Goal: Transaction & Acquisition: Download file/media

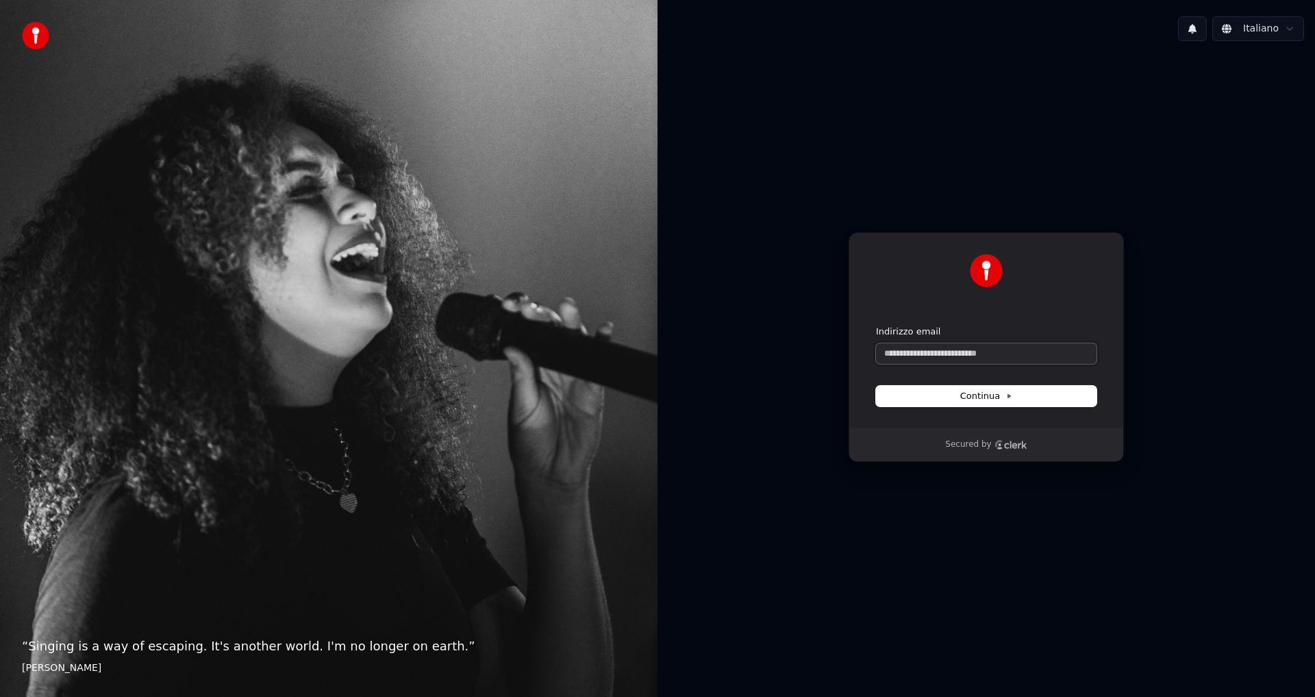
click at [912, 361] on input "Indirizzo email" at bounding box center [986, 353] width 221 height 21
click at [876, 325] on button "submit" at bounding box center [876, 325] width 0 height 0
type input "**********"
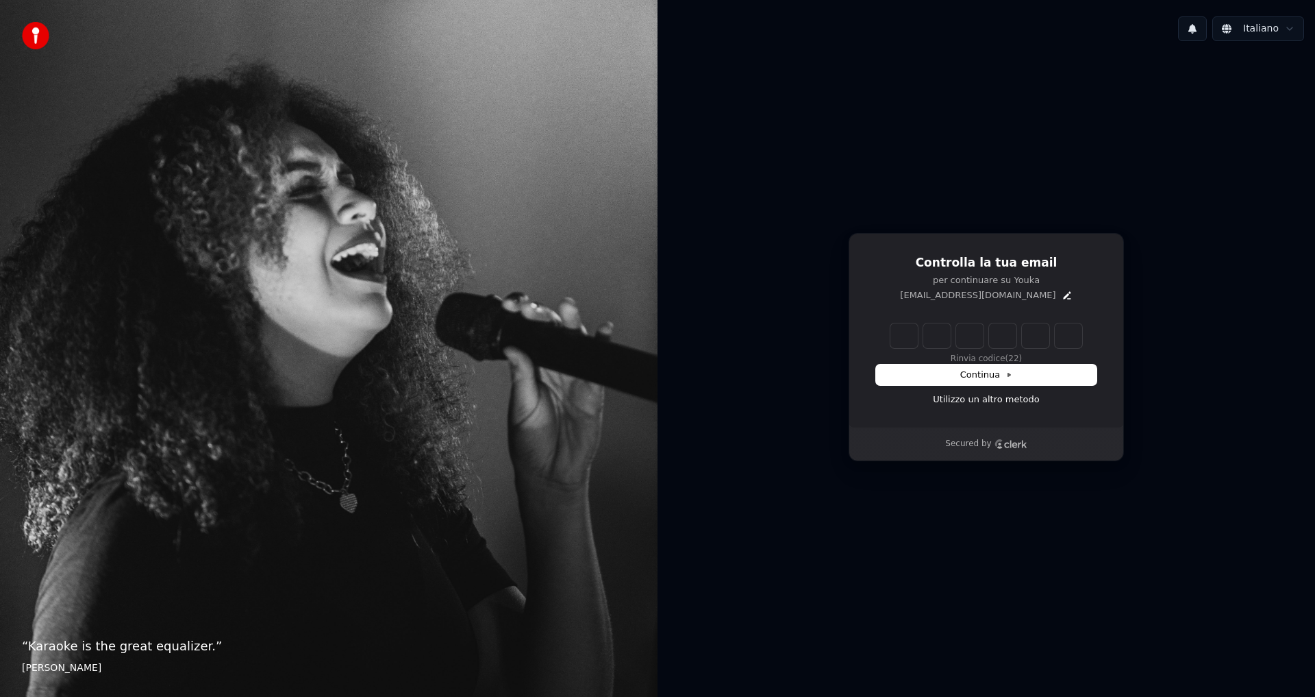
click at [890, 334] on input "Enter verification code" at bounding box center [986, 335] width 192 height 25
type input "******"
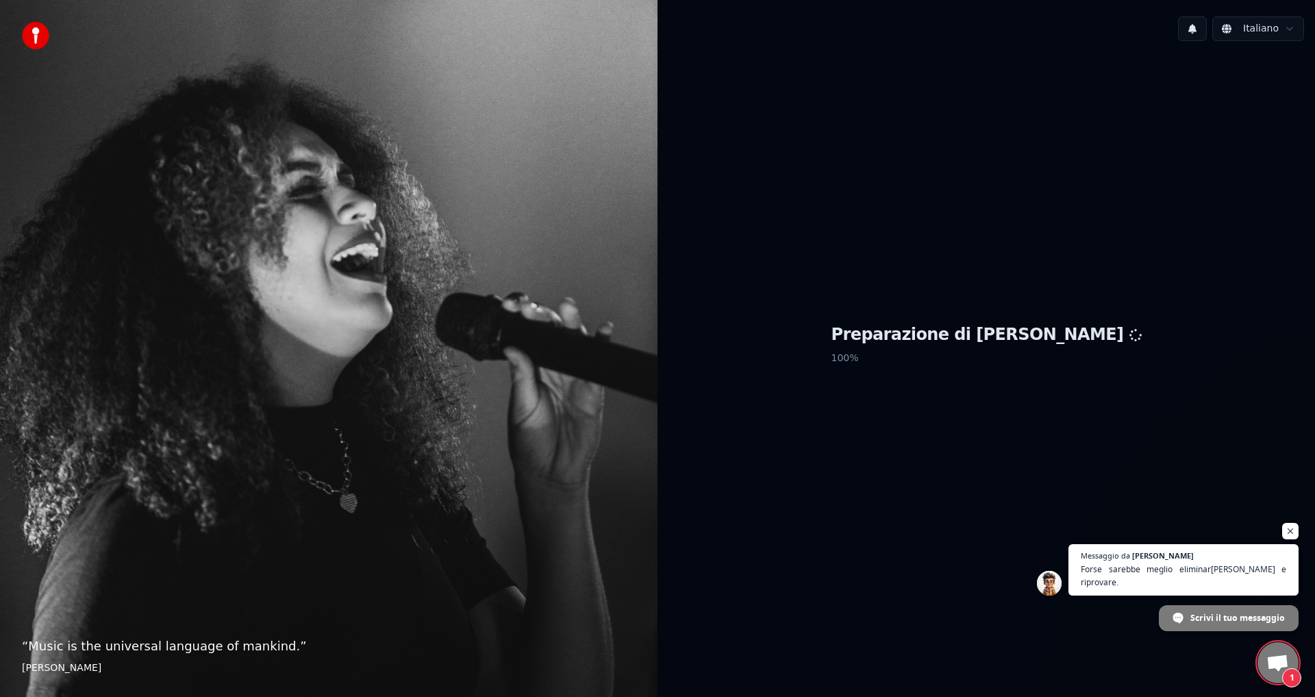
scroll to position [479, 0]
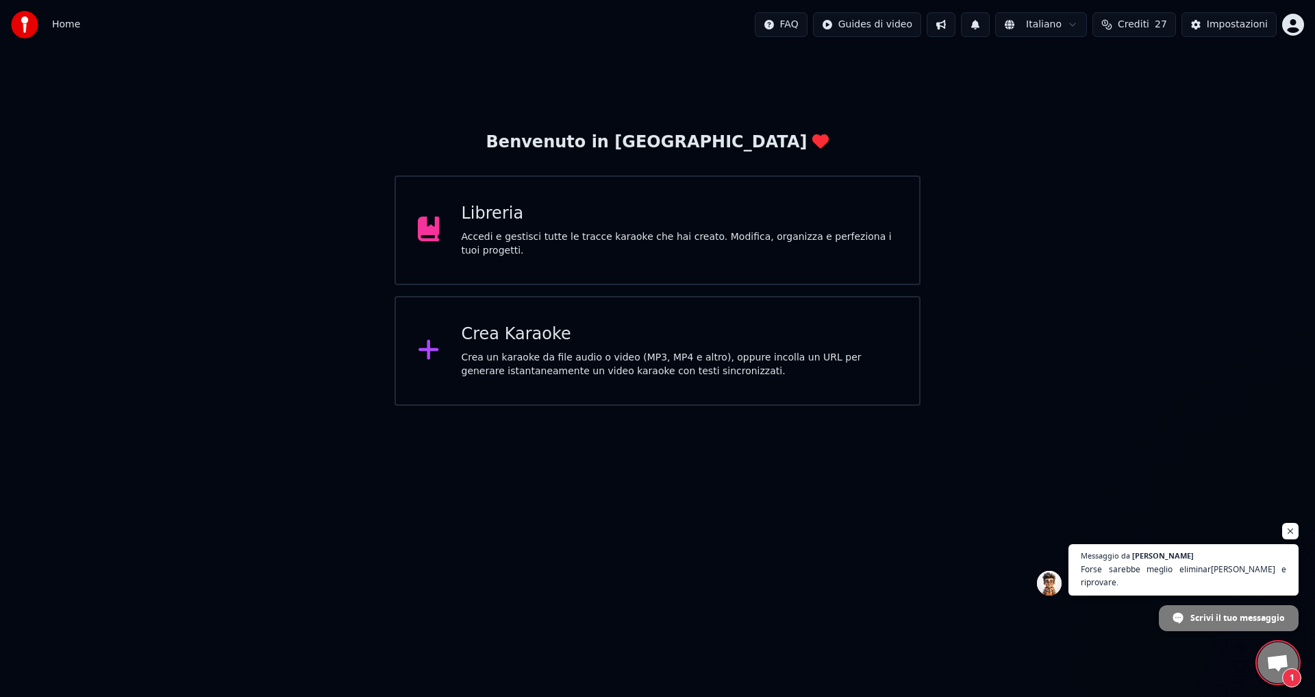
click at [1270, 664] on span "Aprire la chat" at bounding box center [1277, 663] width 23 height 19
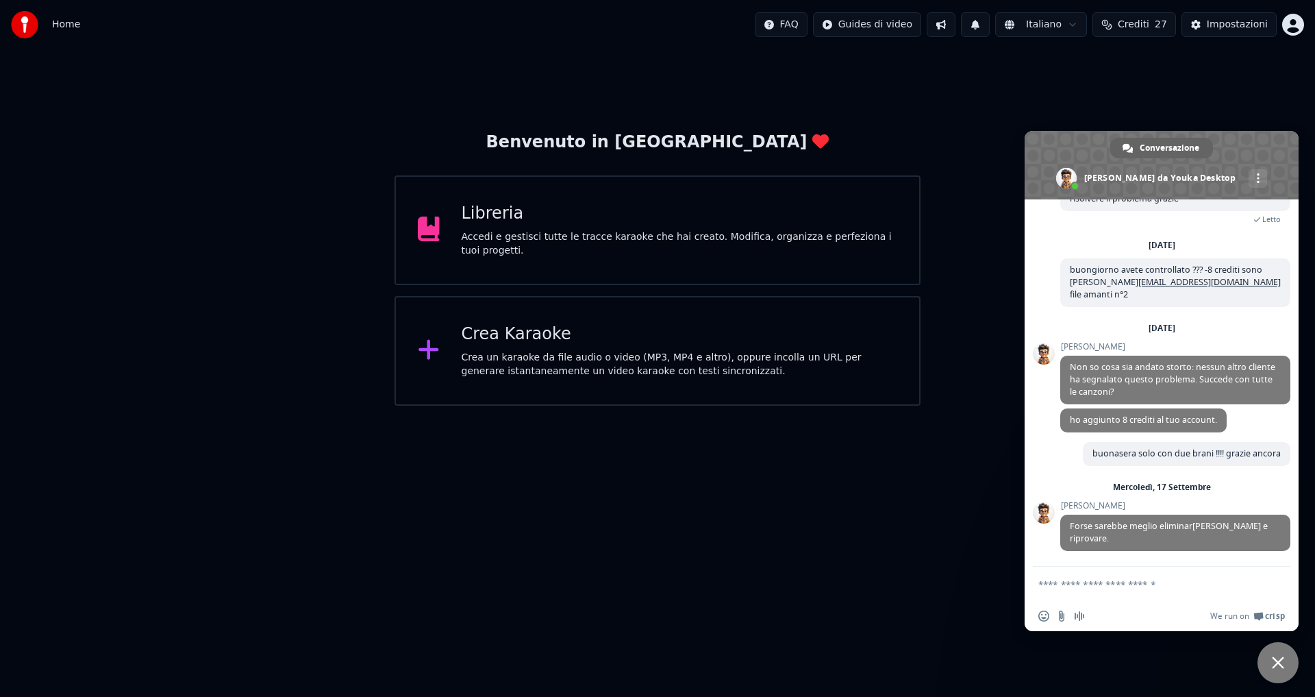
scroll to position [492, 0]
click at [1104, 622] on div "Inserisci una emoji Invia un file Registra un messaggio audio We run on Crisp" at bounding box center [1162, 616] width 274 height 30
click at [1100, 616] on div "We run on Crisp" at bounding box center [1188, 616] width 193 height 12
click at [1077, 616] on span "Registra un messaggio audio" at bounding box center [1079, 615] width 11 height 11
click at [1125, 614] on span at bounding box center [1126, 615] width 11 height 11
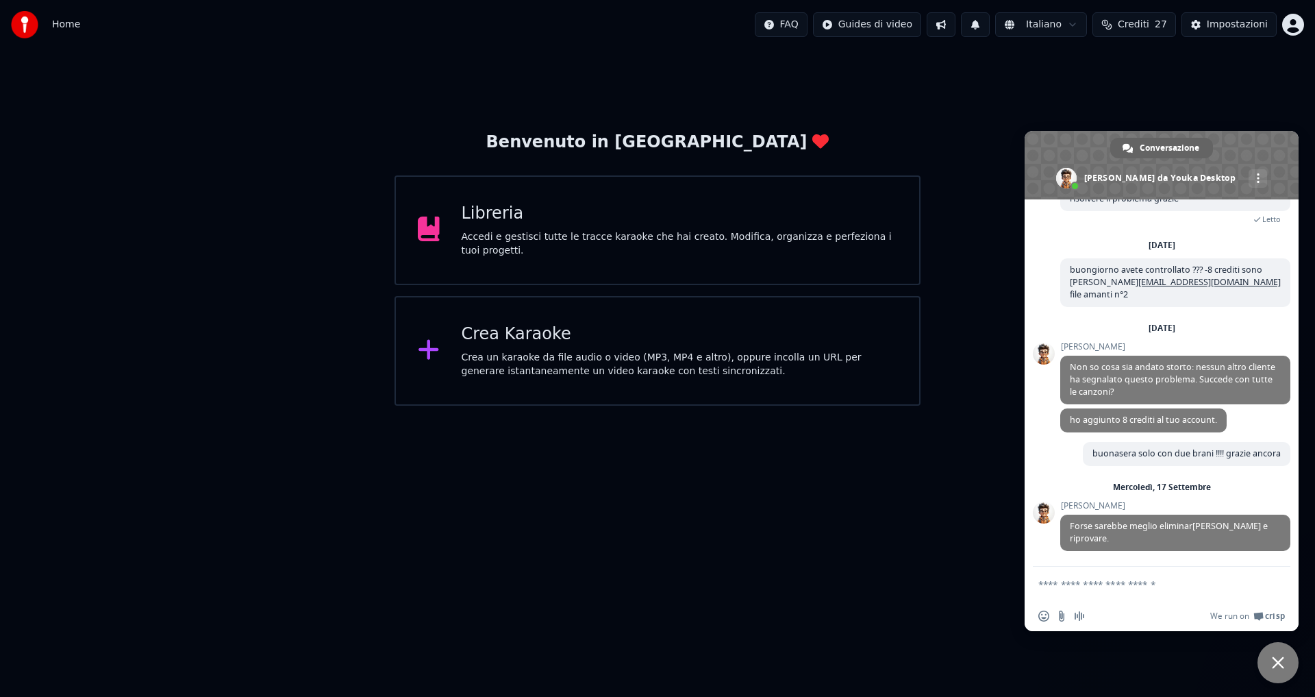
click at [1104, 584] on textarea "Scrivi il tuo messaggio..." at bounding box center [1146, 584] width 216 height 12
type textarea "*********"
click at [1272, 578] on span "Inviare" at bounding box center [1274, 584] width 23 height 23
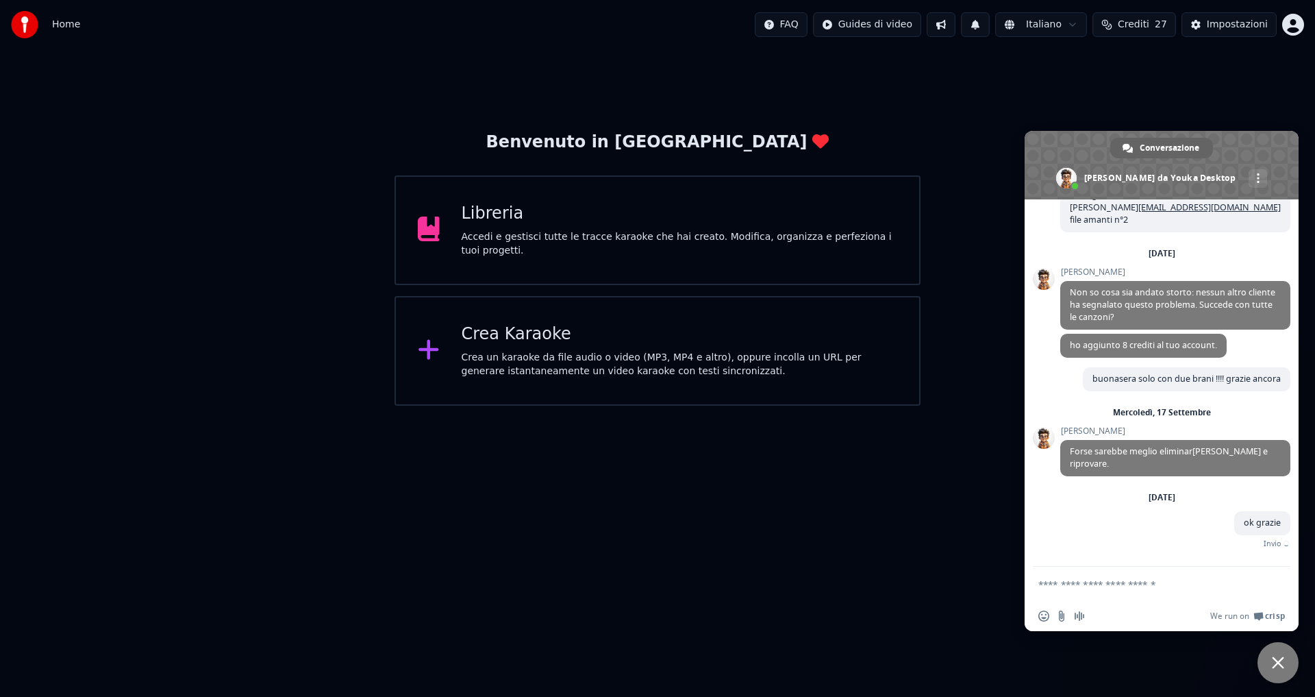
scroll to position [551, 0]
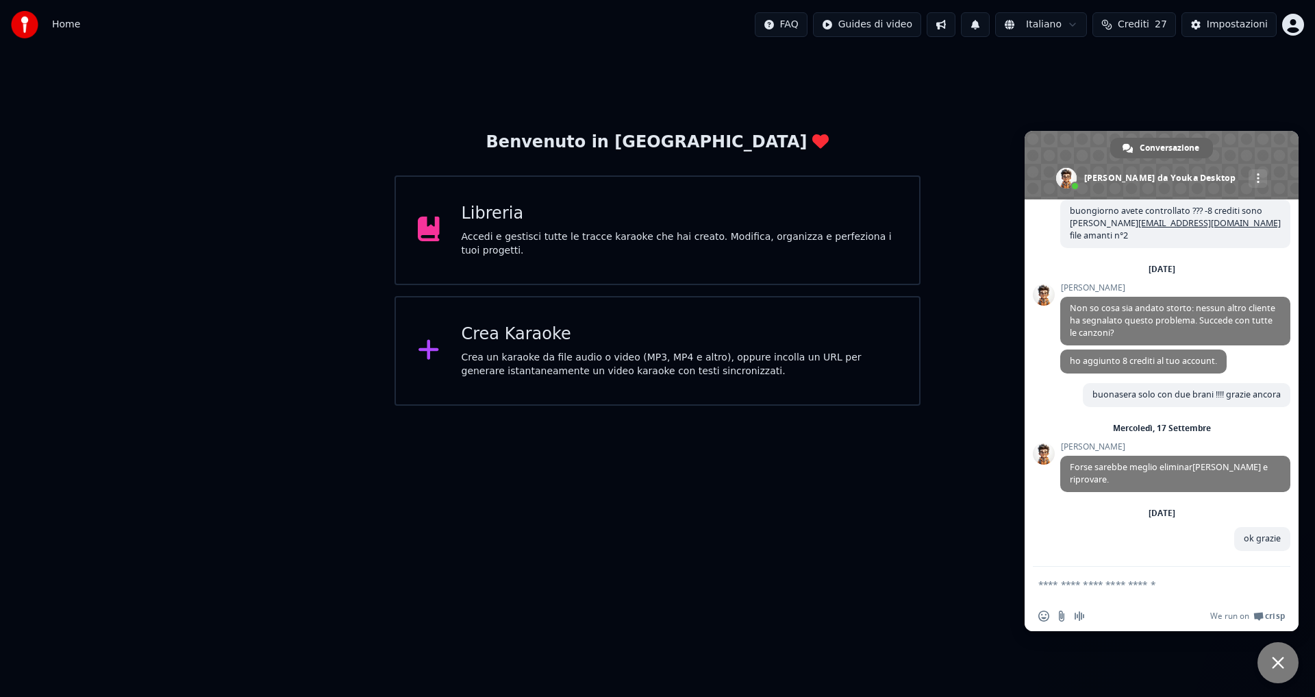
click at [1046, 124] on div "Benvenuto in Youka Libreria Accedi e gestisci tutte le tracce karaoke che hai c…" at bounding box center [657, 227] width 1315 height 356
click at [1150, 150] on span "Conversazione" at bounding box center [1170, 148] width 60 height 21
click at [1087, 114] on div "Benvenuto in Youka Libreria Accedi e gestisci tutte le tracce karaoke che hai c…" at bounding box center [657, 227] width 1315 height 356
click at [938, 405] on html "Home FAQ Guides di video Italiano Crediti 27 Impostazioni Benvenuto in Youka Li…" at bounding box center [657, 202] width 1315 height 405
click at [485, 225] on div "Libreria" at bounding box center [680, 214] width 436 height 22
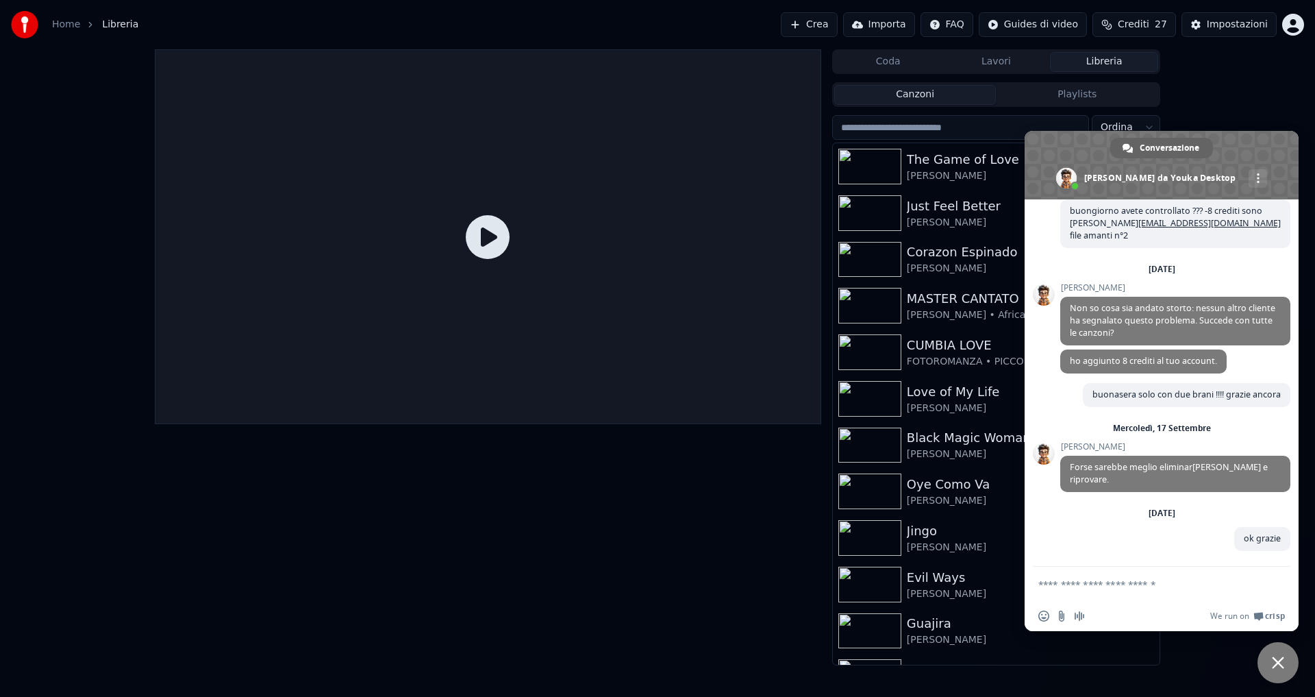
click at [1273, 667] on span "Chiudere la chat" at bounding box center [1278, 662] width 12 height 12
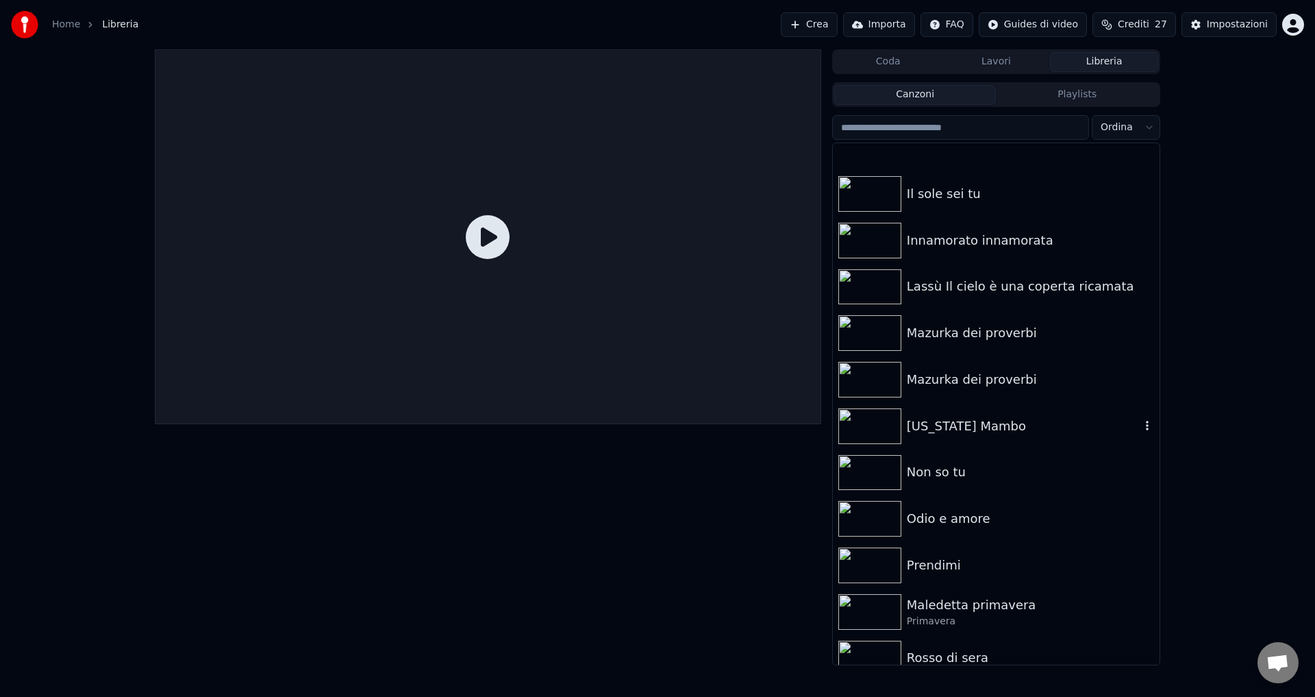
scroll to position [1507, 0]
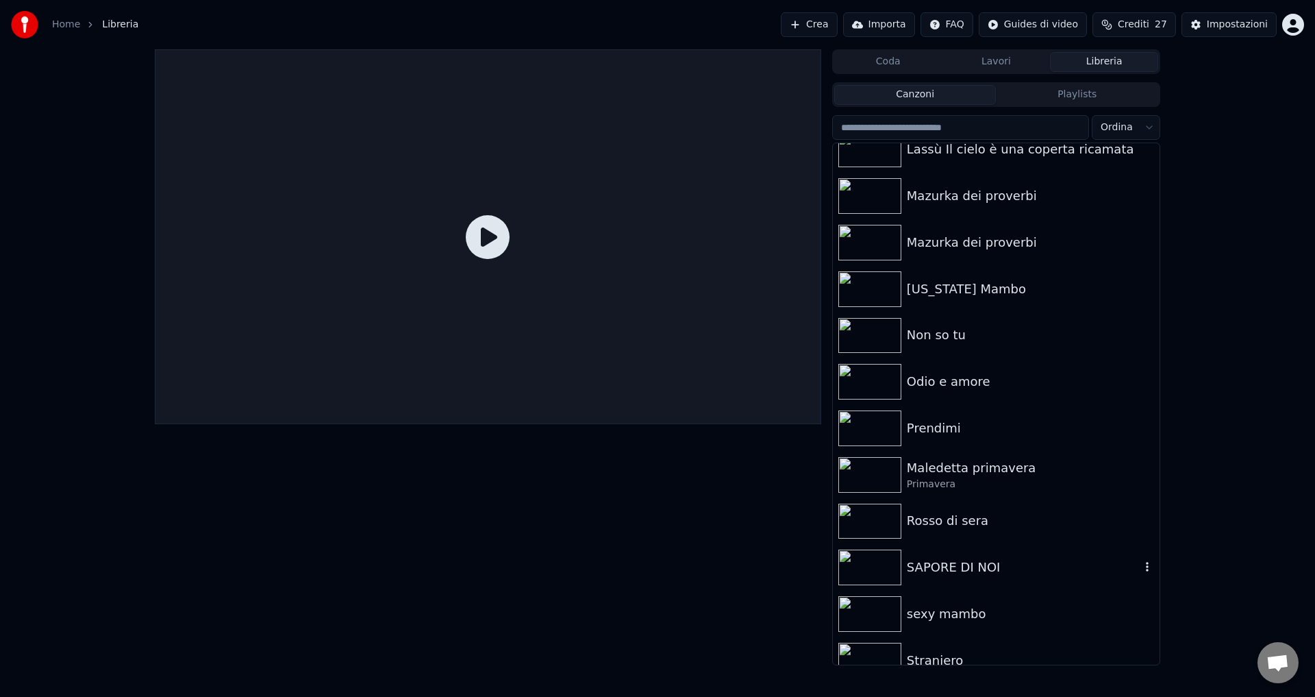
click at [955, 547] on div "SAPORE DI NOI" at bounding box center [996, 567] width 327 height 47
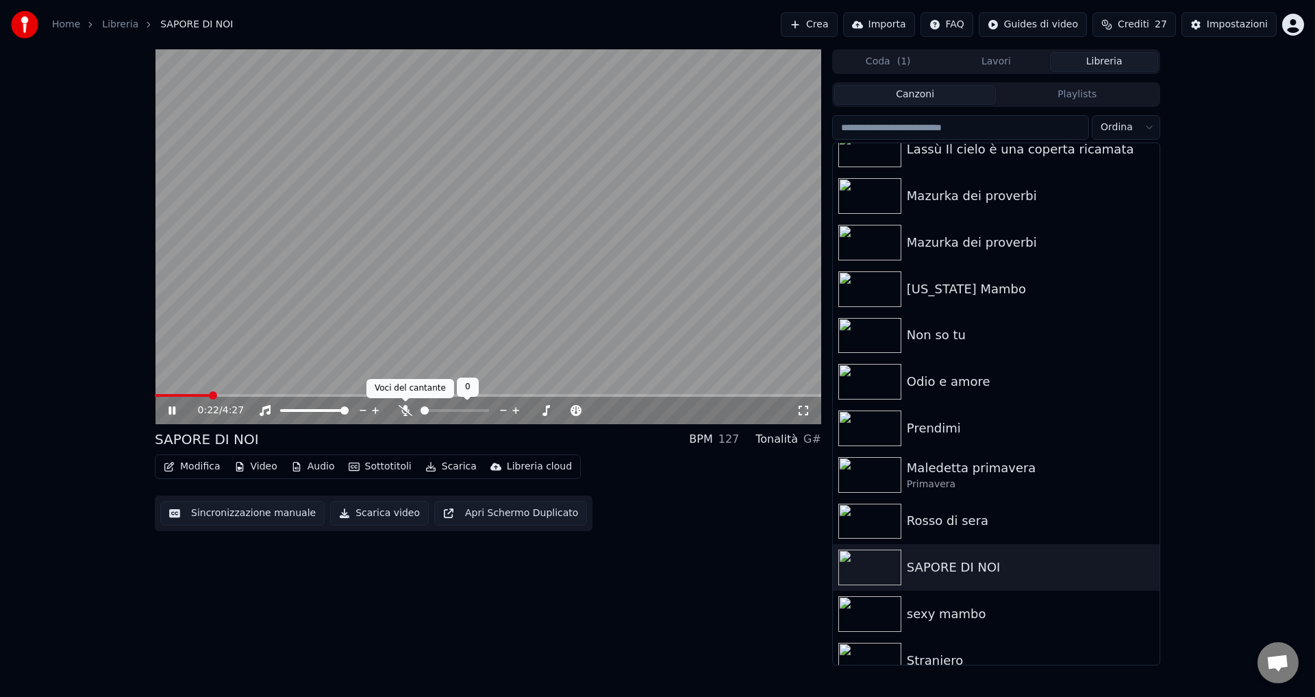
click at [407, 411] on icon at bounding box center [406, 410] width 14 height 11
click at [407, 411] on icon at bounding box center [405, 410] width 8 height 11
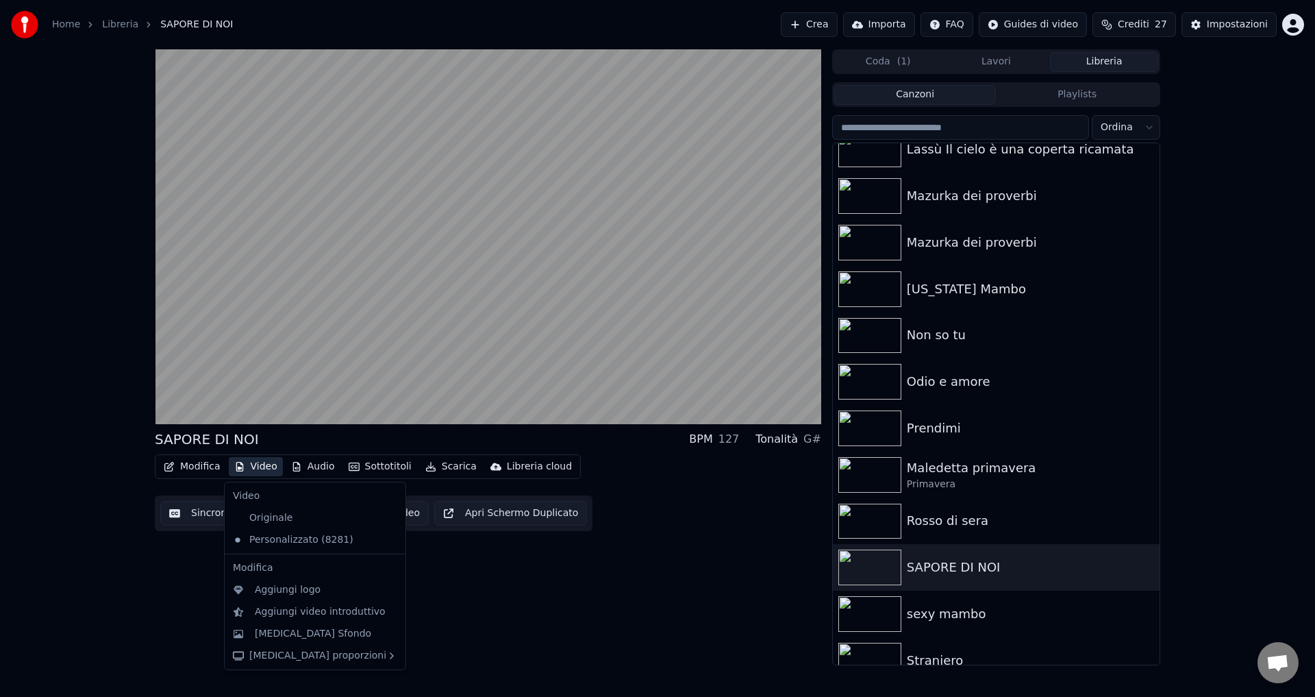
click at [264, 471] on button "Video" at bounding box center [256, 466] width 54 height 19
click at [540, 651] on div "SAPORE DI NOI BPM 127 Tonalità G# Modifica Video Audio Sottotitoli Scarica Libr…" at bounding box center [488, 357] width 666 height 616
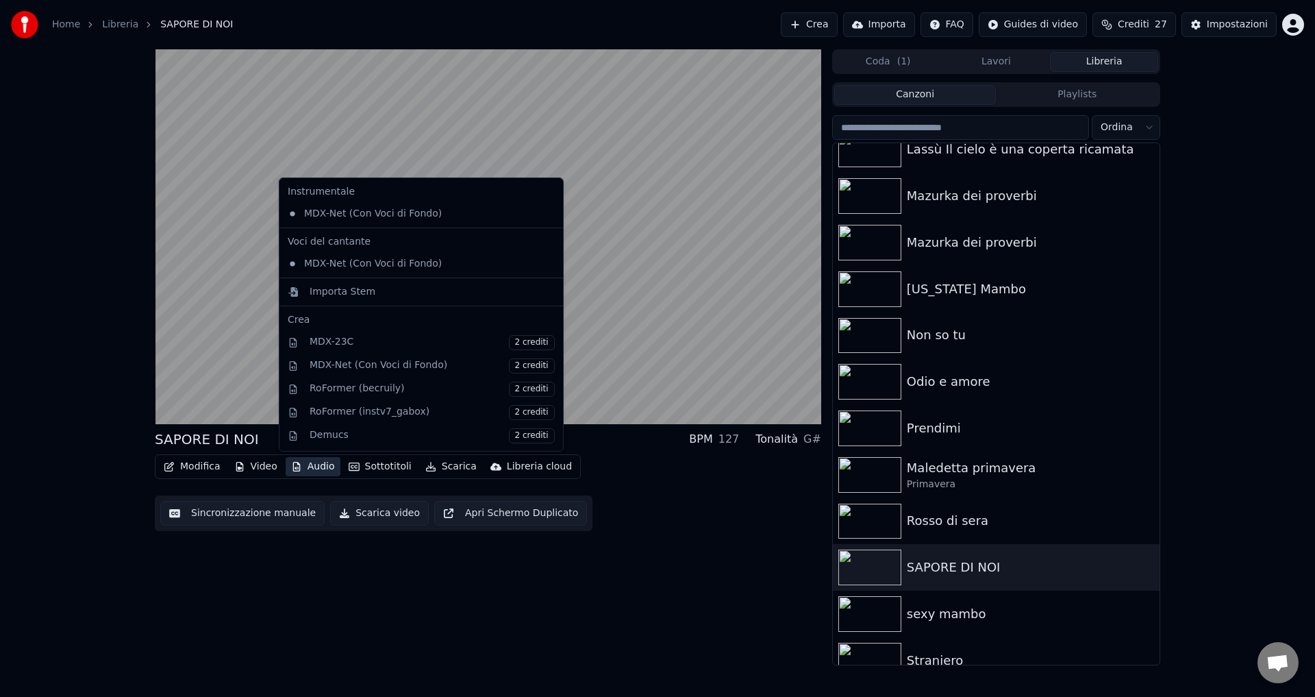
click at [301, 463] on button "Audio" at bounding box center [313, 466] width 55 height 19
click at [352, 259] on div "MDX-Net (Con Voci di Fondo)" at bounding box center [411, 264] width 258 height 22
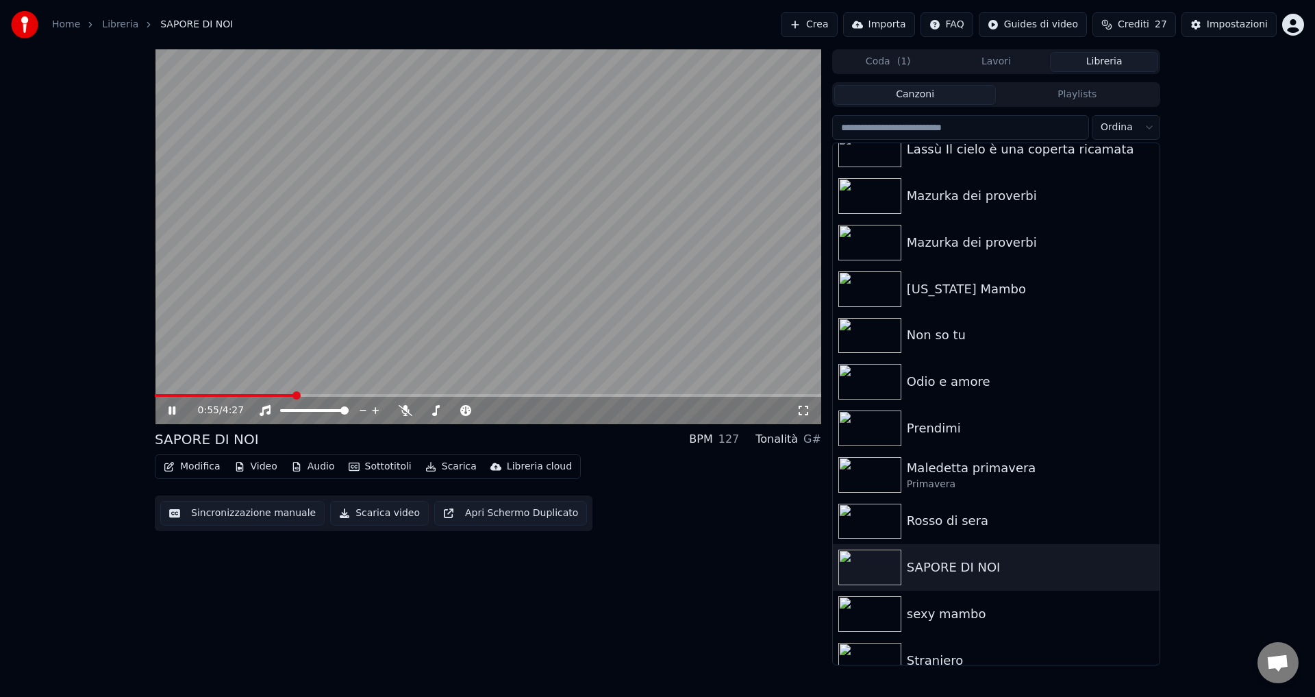
click at [160, 394] on span at bounding box center [224, 395] width 139 height 3
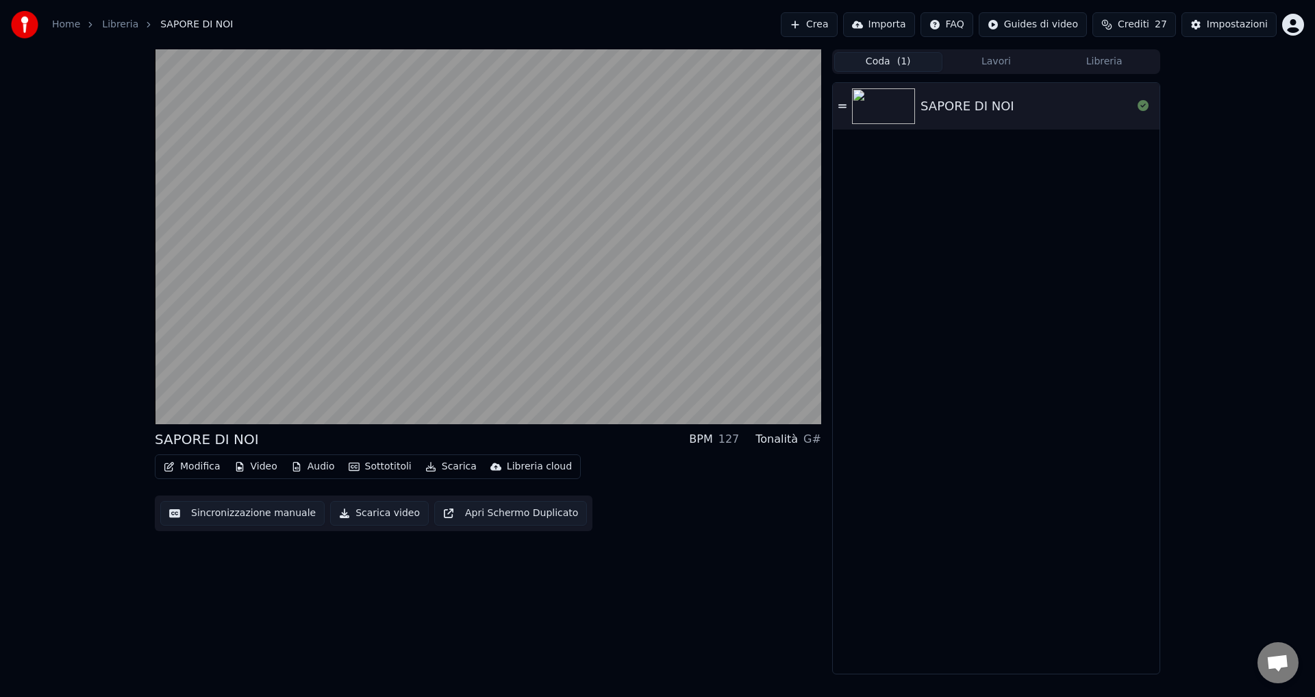
click at [857, 65] on button "Coda ( 1 )" at bounding box center [888, 62] width 108 height 20
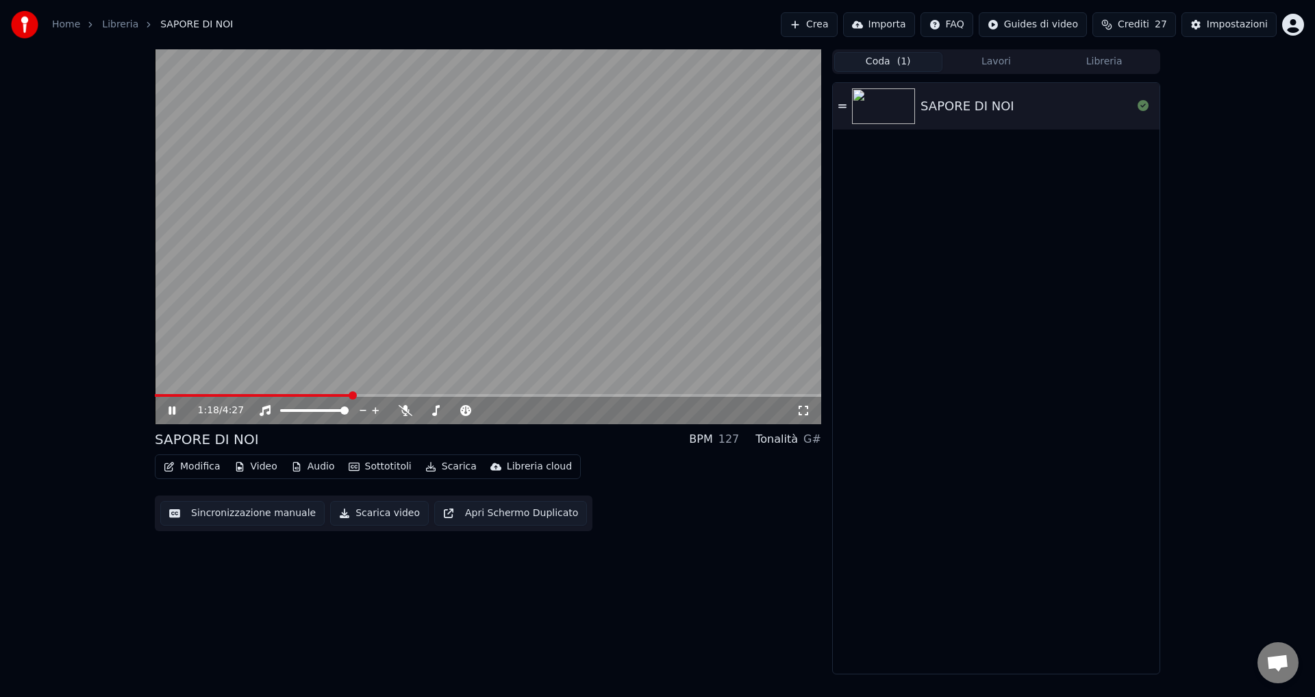
click at [173, 410] on icon at bounding box center [182, 410] width 32 height 11
click at [368, 515] on button "Scarica video" at bounding box center [379, 513] width 99 height 25
